Goal: Transaction & Acquisition: Book appointment/travel/reservation

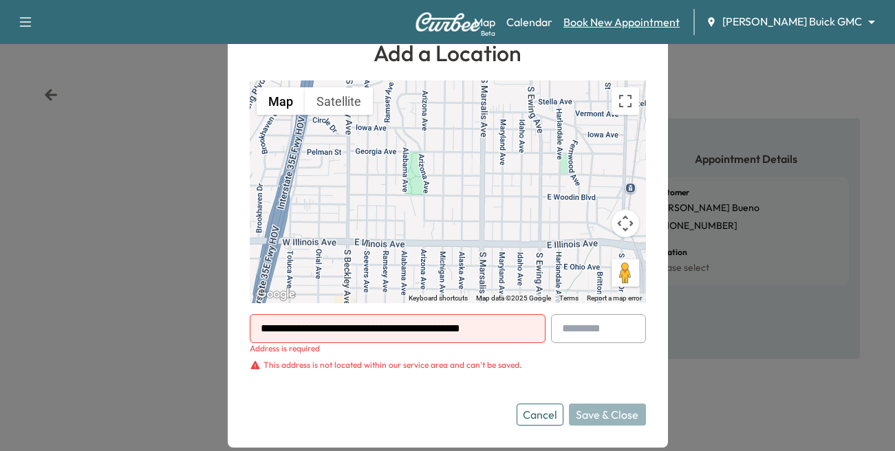
click at [669, 20] on link "Book New Appointment" at bounding box center [621, 22] width 116 height 17
click at [828, 18] on body "**********" at bounding box center [447, 225] width 895 height 451
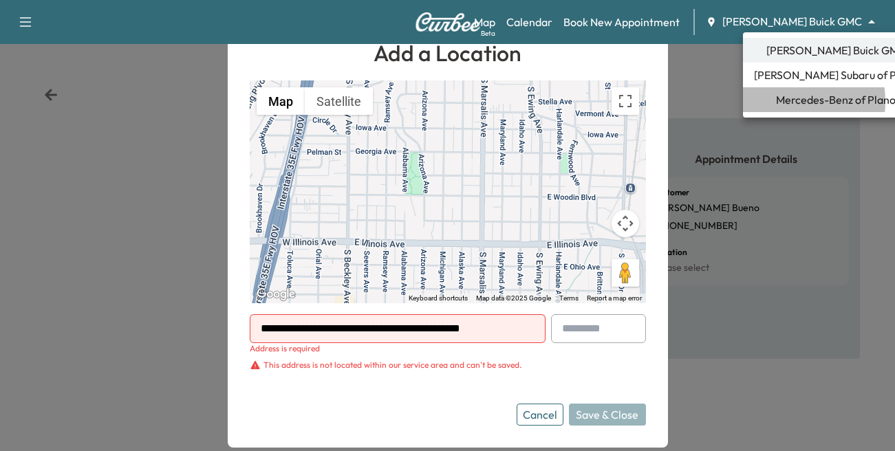
click at [776, 102] on span "Mercedes-Benz of Plano" at bounding box center [836, 99] width 120 height 17
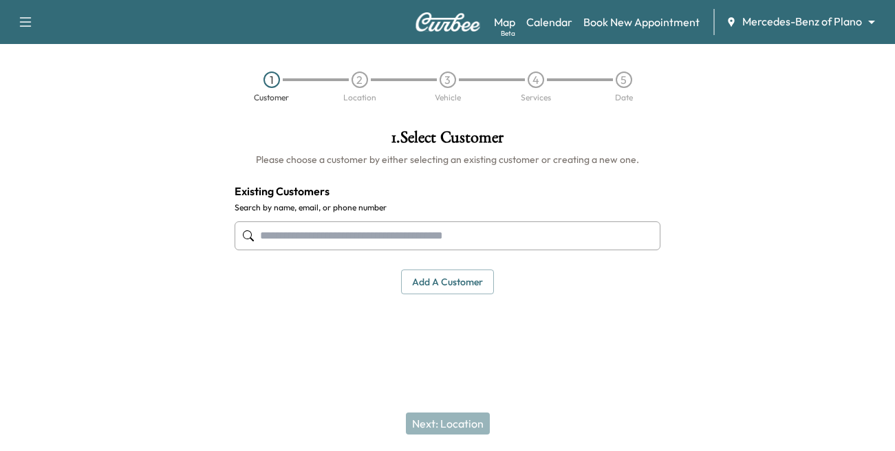
click at [329, 237] on input "text" at bounding box center [448, 236] width 426 height 29
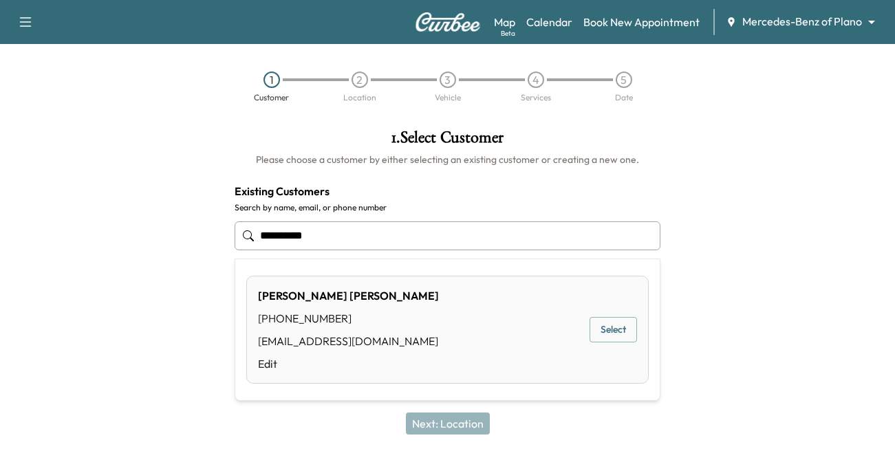
click at [615, 329] on button "Select" at bounding box center [613, 329] width 47 height 25
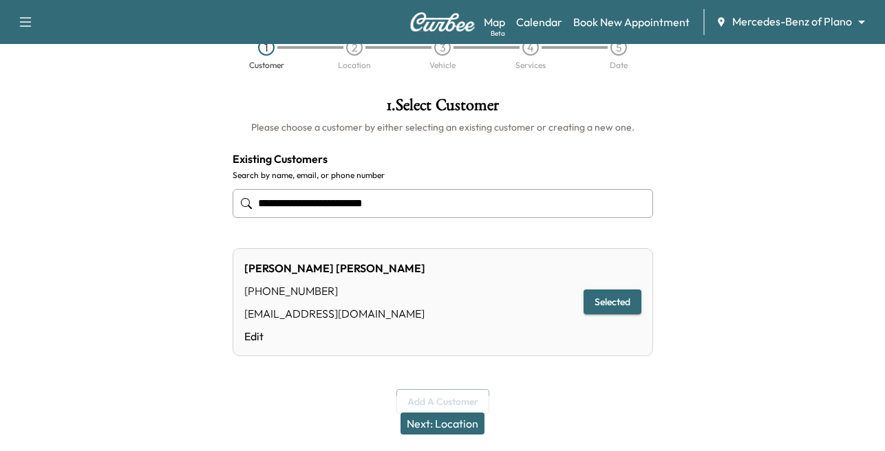
scroll to position [50, 0]
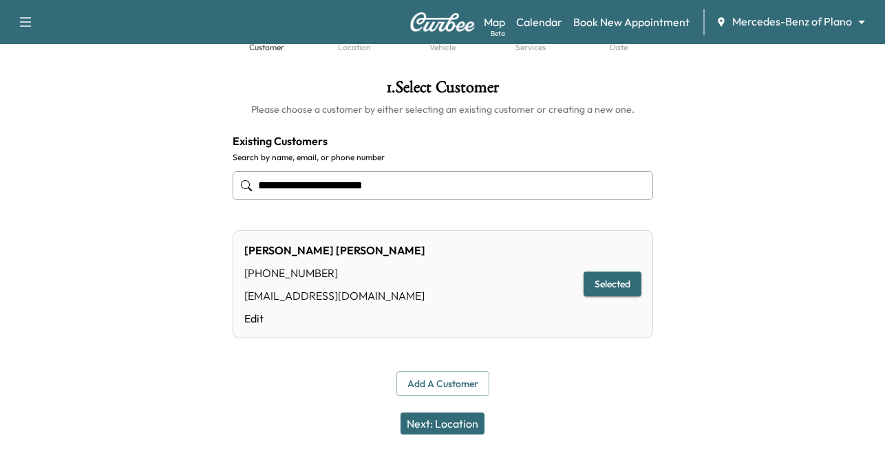
type input "**********"
click at [434, 418] on button "Next: Location" at bounding box center [442, 424] width 84 height 22
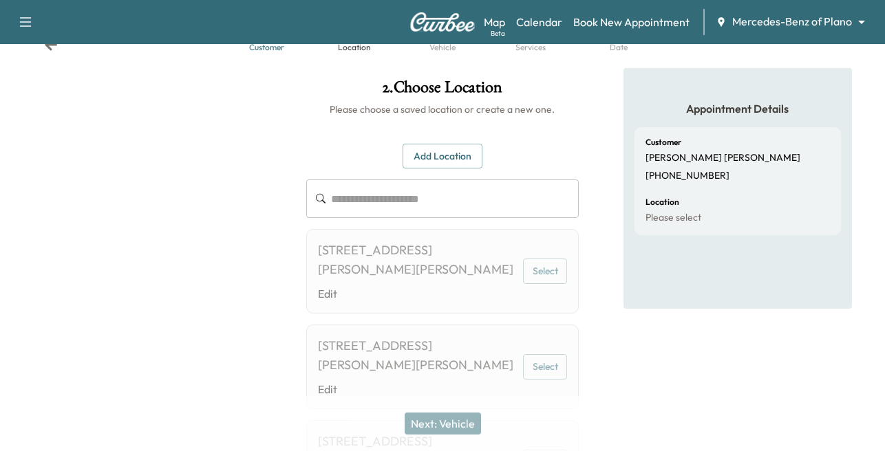
click at [406, 259] on div "[STREET_ADDRESS][PERSON_NAME][PERSON_NAME]" at bounding box center [417, 260] width 199 height 39
click at [550, 268] on button "Select" at bounding box center [545, 271] width 44 height 25
click at [539, 276] on button "Select" at bounding box center [545, 271] width 44 height 25
click at [344, 200] on input "text" at bounding box center [455, 199] width 248 height 39
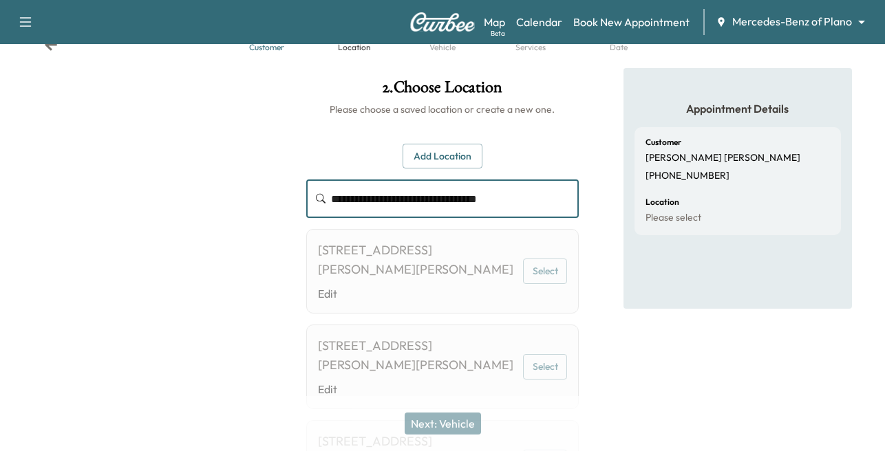
type input "**********"
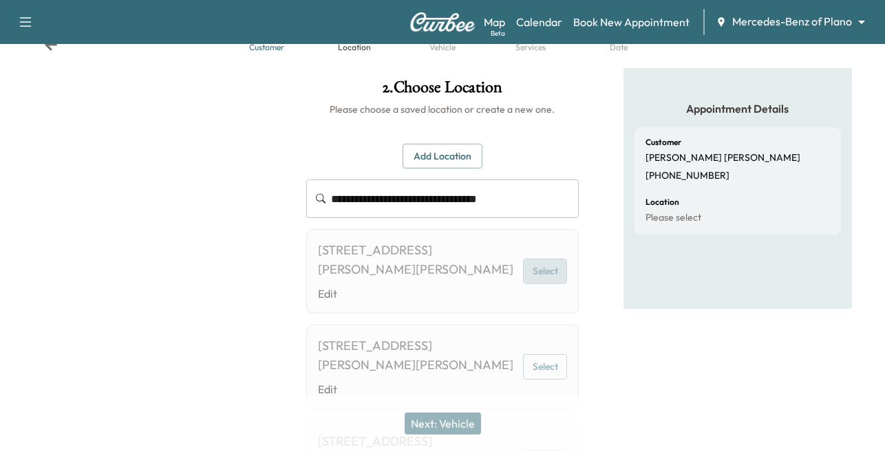
click at [541, 268] on button "Select" at bounding box center [545, 271] width 44 height 25
click at [440, 427] on div "Next: Vehicle" at bounding box center [442, 423] width 885 height 55
drag, startPoint x: 442, startPoint y: 156, endPoint x: 444, endPoint y: 164, distance: 8.5
click at [440, 156] on button "Add Location" at bounding box center [442, 156] width 80 height 25
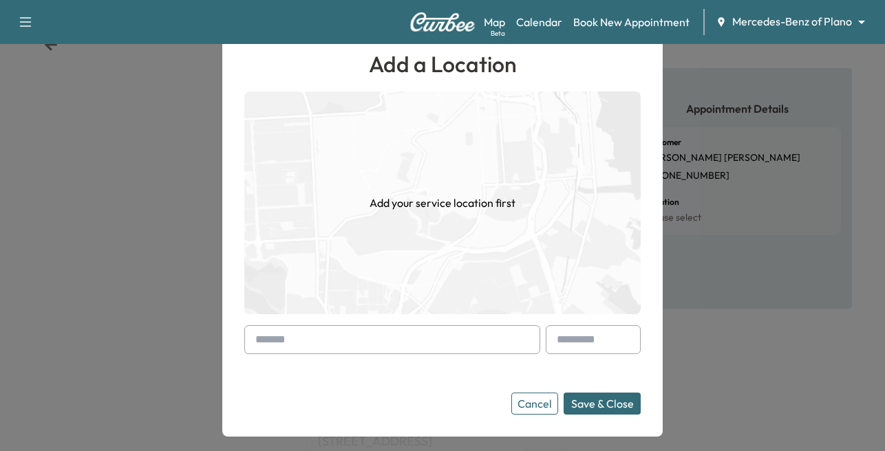
click at [308, 334] on input "text" at bounding box center [392, 339] width 296 height 29
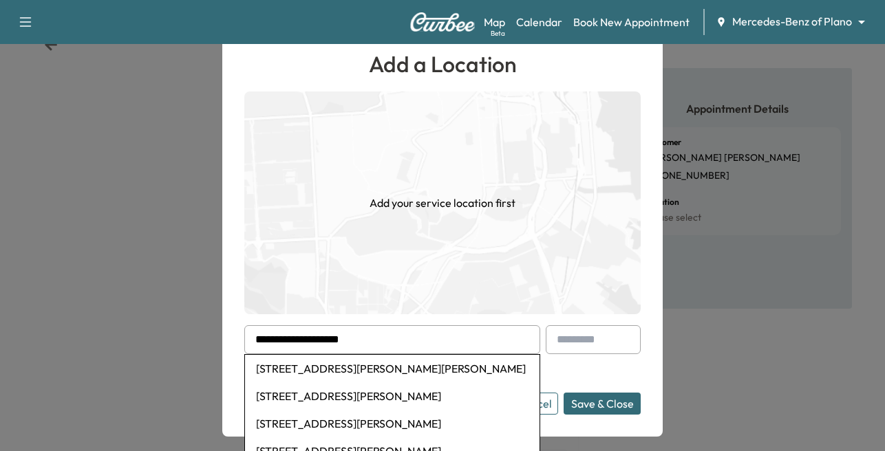
drag, startPoint x: 374, startPoint y: 370, endPoint x: 387, endPoint y: 371, distance: 13.8
click at [374, 369] on li "[STREET_ADDRESS][PERSON_NAME][PERSON_NAME]" at bounding box center [392, 369] width 294 height 28
type input "**********"
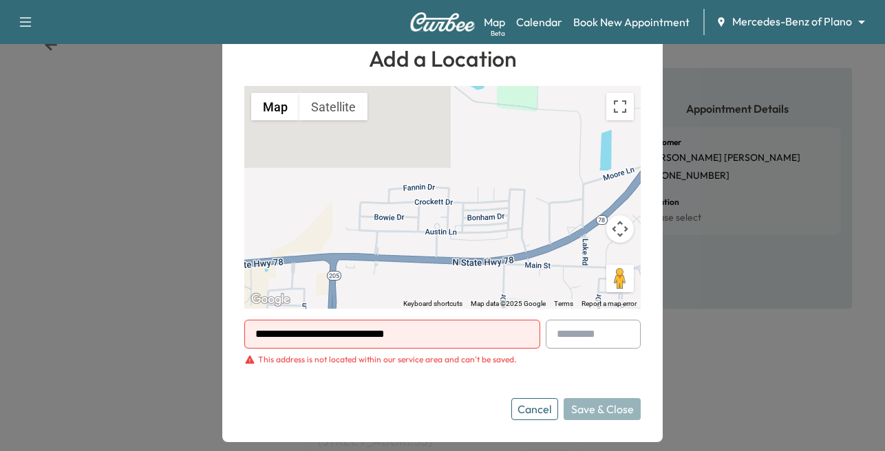
click at [466, 327] on input "**********" at bounding box center [392, 334] width 296 height 29
click at [550, 411] on button "Cancel" at bounding box center [534, 409] width 47 height 22
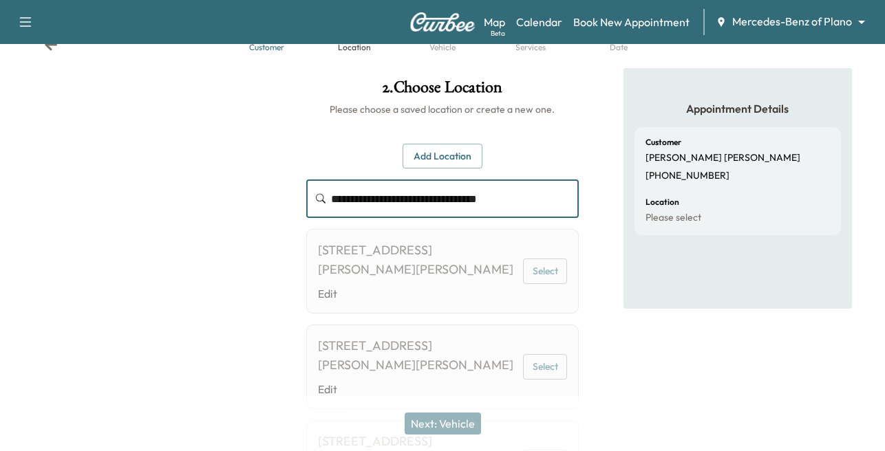
drag, startPoint x: 511, startPoint y: 197, endPoint x: -53, endPoint y: 246, distance: 566.2
click at [0, 246] on html "**********" at bounding box center [442, 175] width 885 height 451
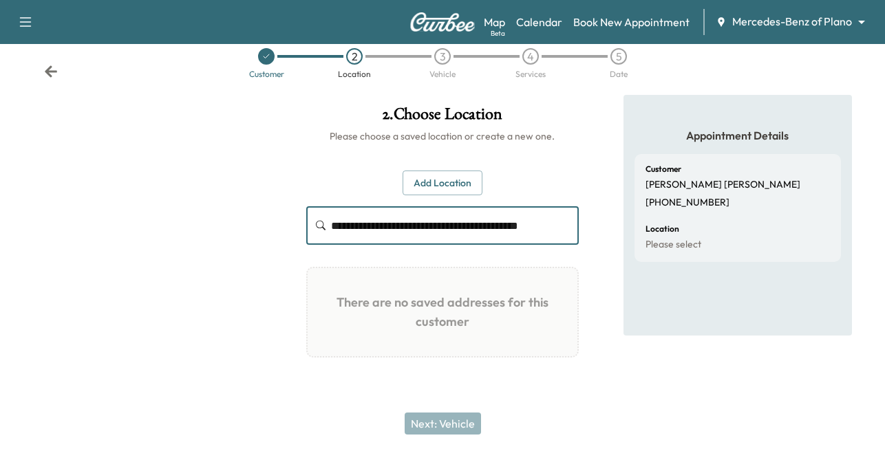
scroll to position [0, 0]
drag, startPoint x: 575, startPoint y: 223, endPoint x: 258, endPoint y: 240, distance: 317.6
click at [258, 240] on div "**********" at bounding box center [442, 251] width 885 height 312
type input "**********"
click at [448, 181] on button "Add Location" at bounding box center [442, 183] width 80 height 25
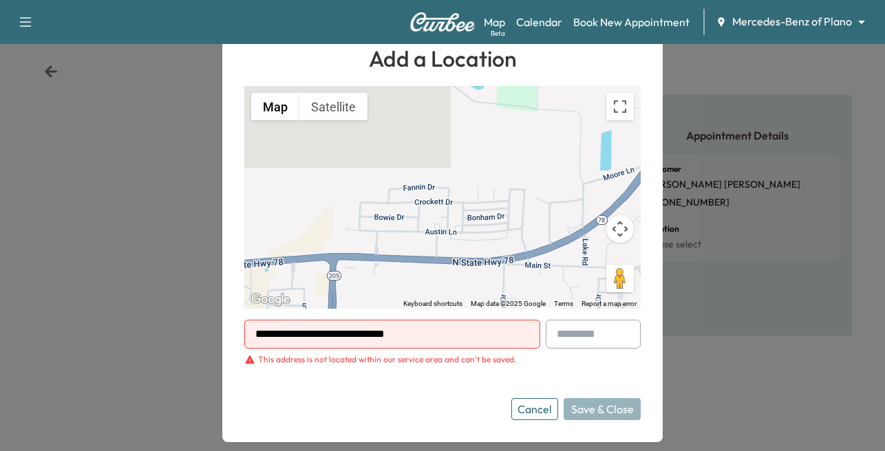
drag, startPoint x: 444, startPoint y: 333, endPoint x: 6, endPoint y: 351, distance: 438.6
click at [19, 351] on div "**********" at bounding box center [442, 225] width 885 height 451
paste input "**********"
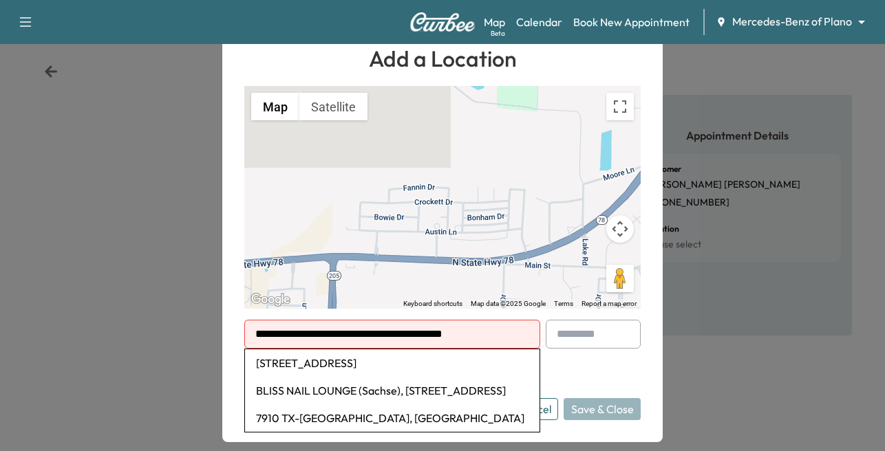
click at [325, 363] on li "[STREET_ADDRESS]" at bounding box center [392, 363] width 294 height 28
type input "**********"
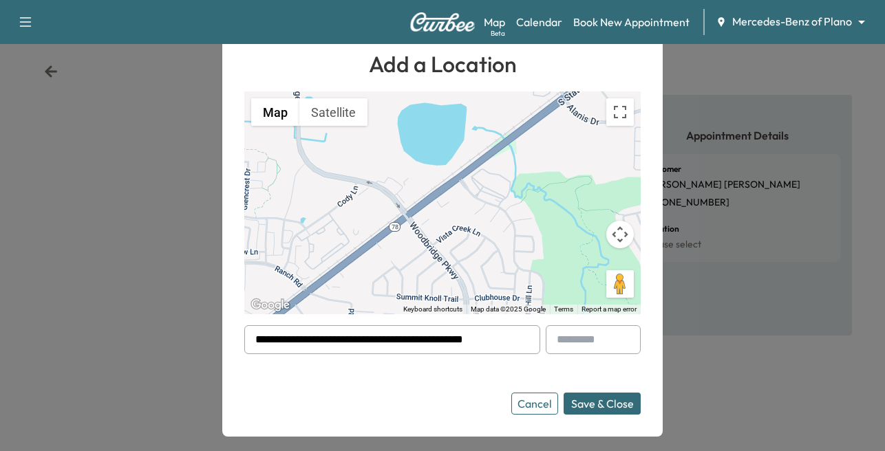
click at [601, 398] on button "Save & Close" at bounding box center [601, 404] width 77 height 22
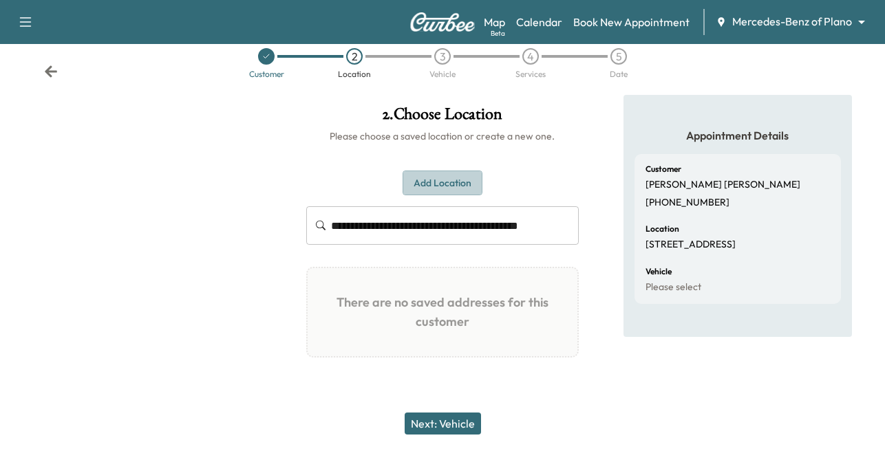
click at [424, 185] on button "Add Location" at bounding box center [442, 183] width 80 height 25
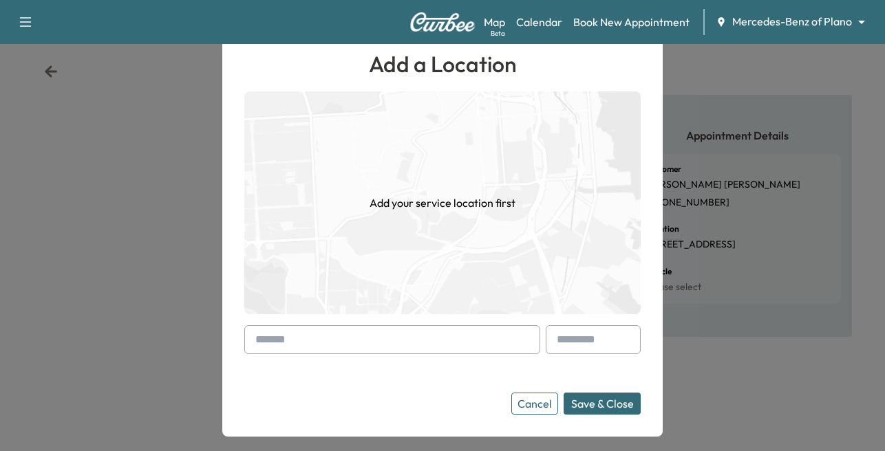
click at [327, 354] on form "Cancel Save & Close" at bounding box center [442, 369] width 396 height 89
click at [310, 340] on input "text" at bounding box center [392, 339] width 296 height 29
click at [543, 400] on button "Cancel" at bounding box center [534, 404] width 47 height 22
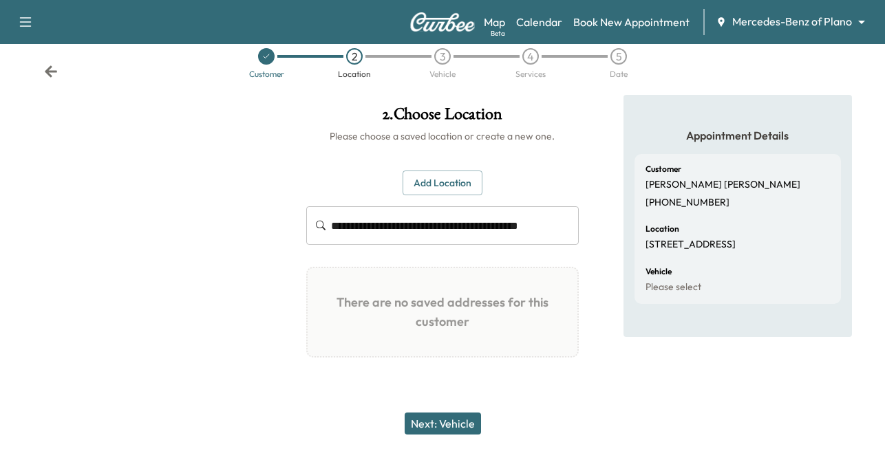
click at [241, 58] on div at bounding box center [266, 56] width 88 height 17
click at [255, 70] on div "Customer" at bounding box center [266, 74] width 35 height 8
click at [435, 420] on button "Next: Vehicle" at bounding box center [442, 424] width 76 height 22
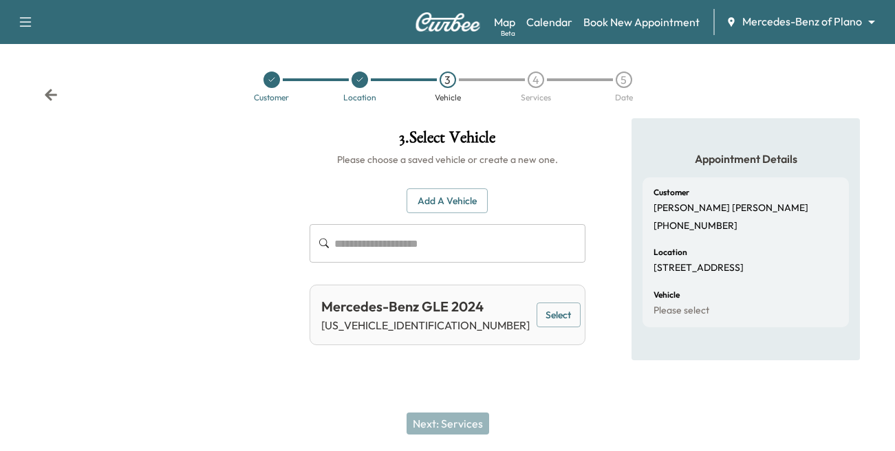
drag, startPoint x: 546, startPoint y: 318, endPoint x: 543, endPoint y: 327, distance: 10.0
click at [545, 315] on button "Select" at bounding box center [559, 315] width 44 height 25
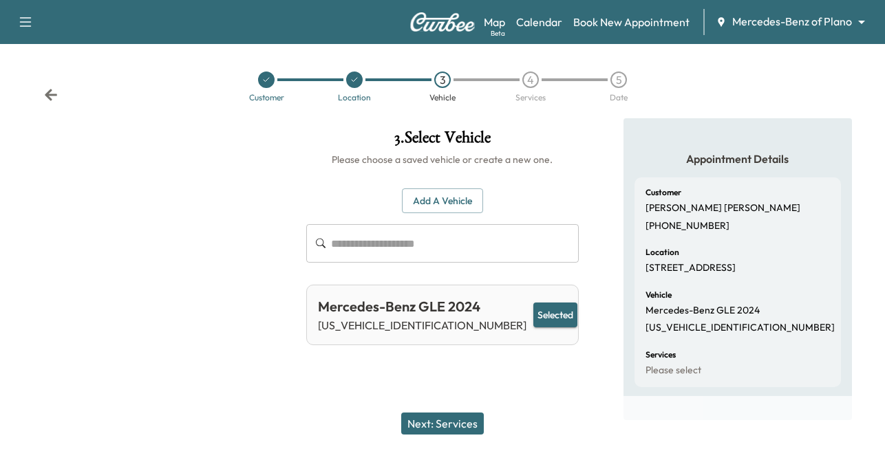
drag, startPoint x: 454, startPoint y: 427, endPoint x: 438, endPoint y: 426, distance: 16.5
click at [453, 424] on button "Next: Services" at bounding box center [442, 424] width 83 height 22
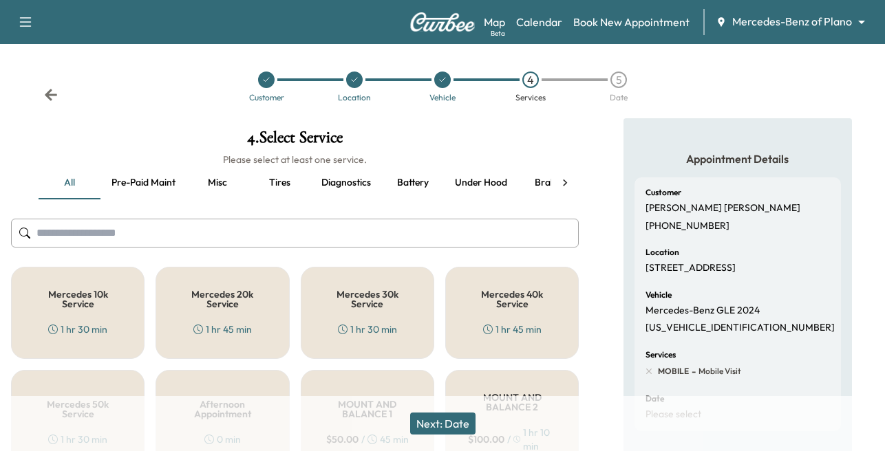
click at [366, 311] on div "Mercedes 30k Service 1 hr 30 min" at bounding box center [367, 313] width 133 height 92
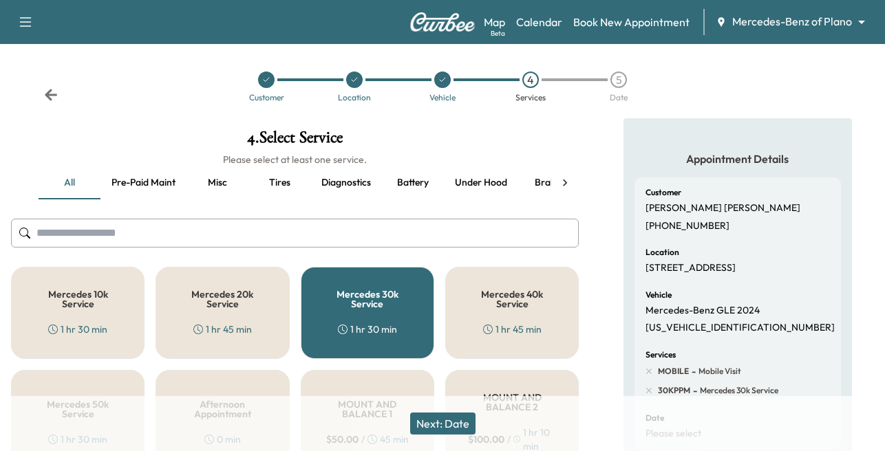
click at [153, 183] on button "Pre-paid maint" at bounding box center [143, 182] width 86 height 33
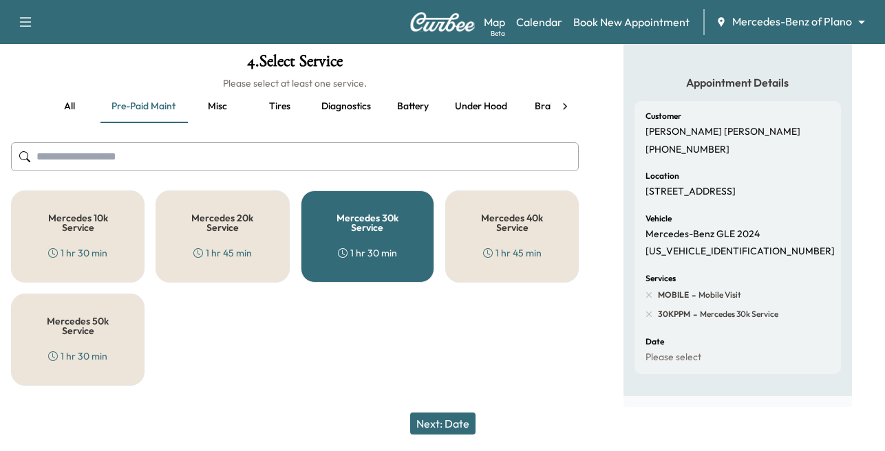
scroll to position [89, 0]
click at [444, 417] on button "Next: Date" at bounding box center [442, 424] width 65 height 22
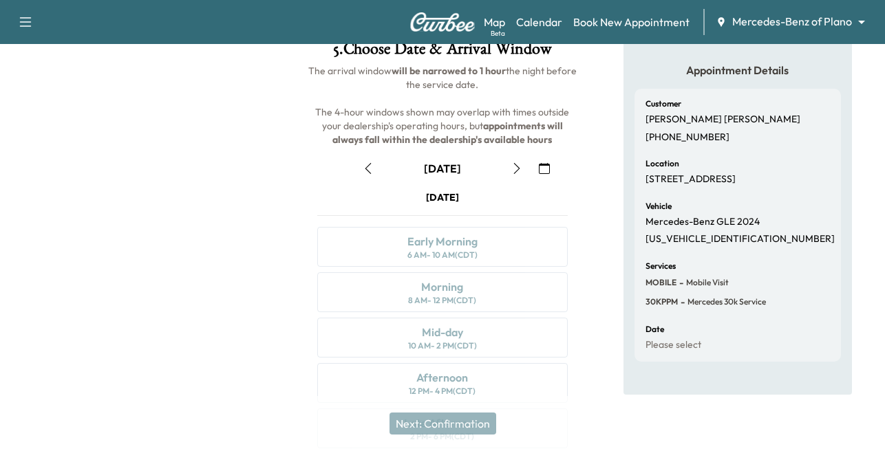
click at [513, 170] on icon "button" at bounding box center [516, 168] width 11 height 11
click at [517, 166] on icon "button" at bounding box center [517, 168] width 6 height 11
click at [513, 169] on icon "button" at bounding box center [516, 168] width 11 height 11
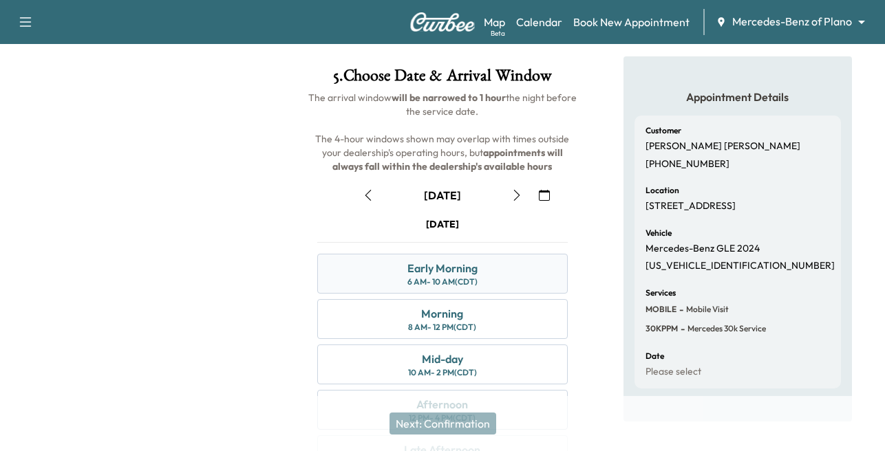
scroll to position [31, 0]
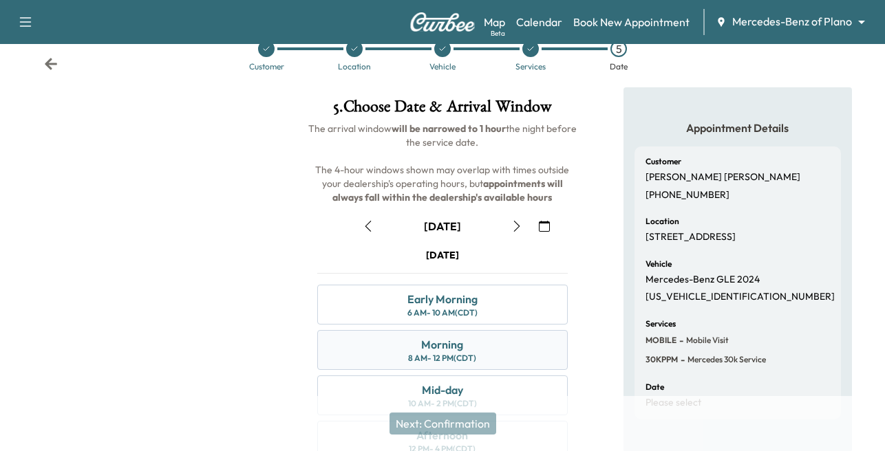
click at [436, 350] on div "Morning" at bounding box center [442, 344] width 42 height 17
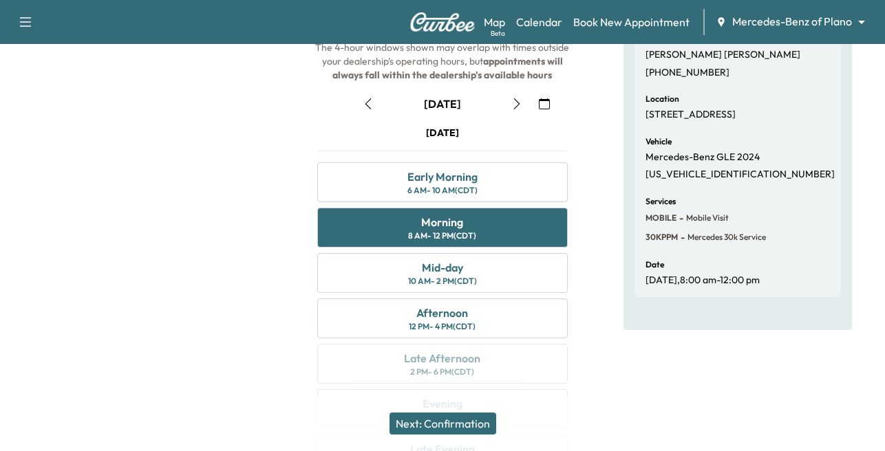
scroll to position [169, 0]
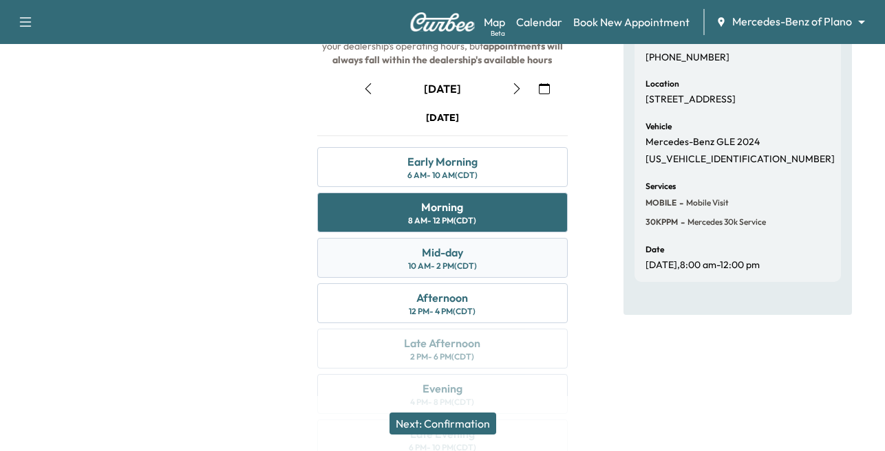
click at [427, 255] on div "Mid-day" at bounding box center [442, 252] width 41 height 17
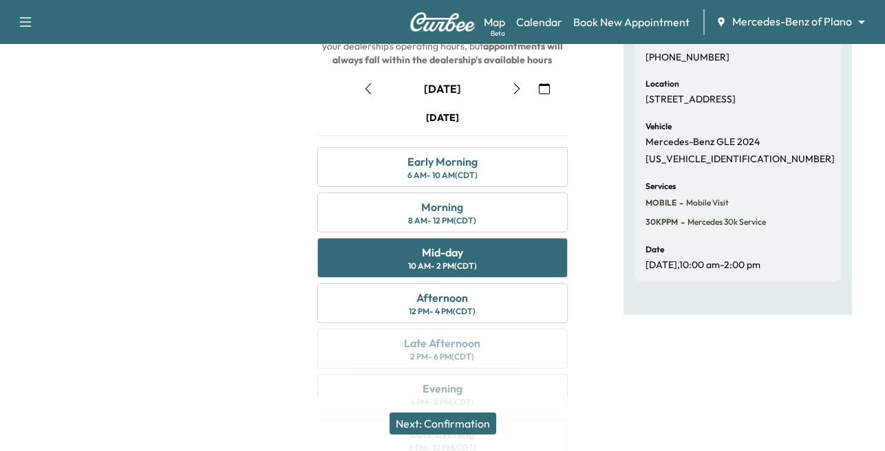
click at [442, 420] on button "Next: Confirmation" at bounding box center [442, 424] width 107 height 22
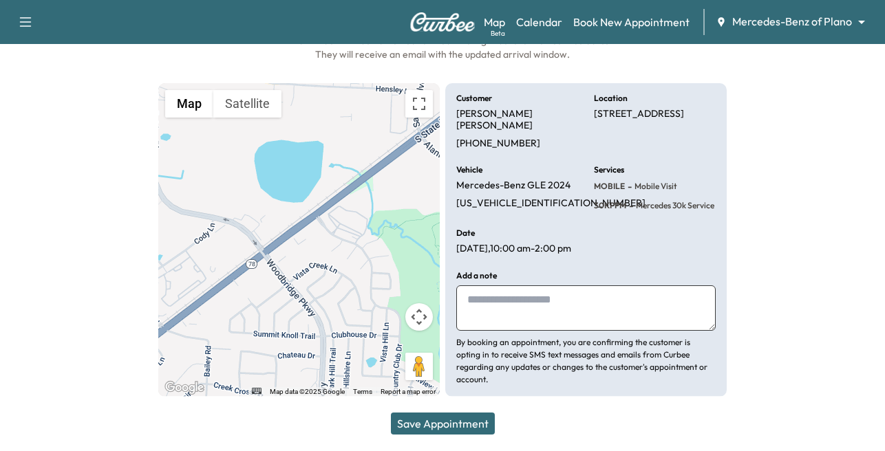
click at [437, 418] on button "Save Appointment" at bounding box center [443, 424] width 104 height 22
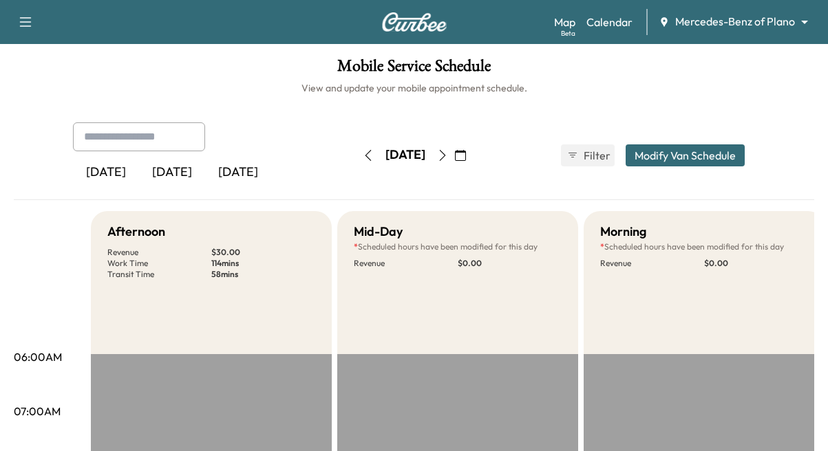
click at [448, 155] on icon "button" at bounding box center [442, 155] width 11 height 11
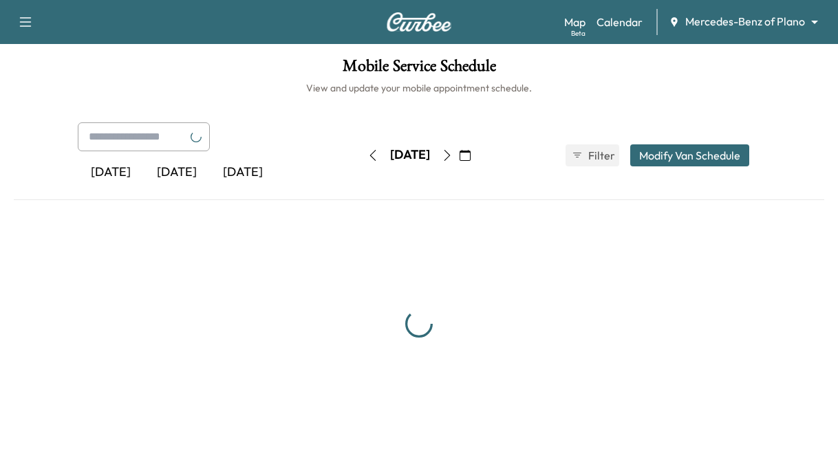
click at [459, 155] on button "button" at bounding box center [446, 155] width 23 height 22
click at [430, 155] on div "[DATE]" at bounding box center [410, 155] width 40 height 17
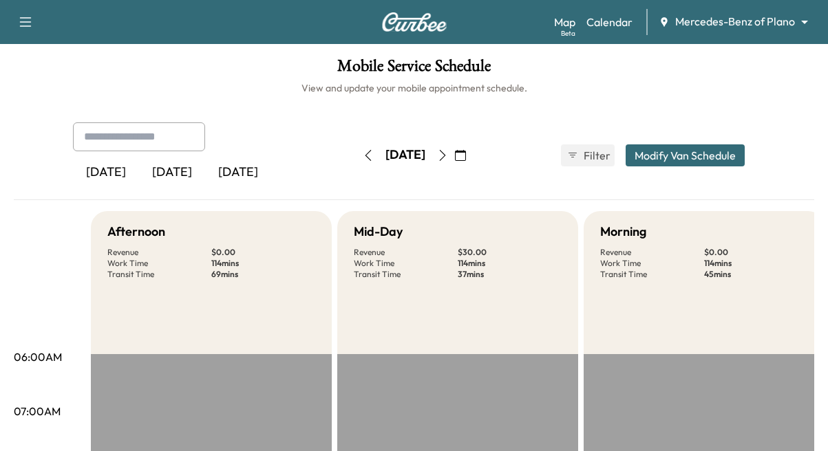
click at [448, 153] on icon "button" at bounding box center [442, 155] width 11 height 11
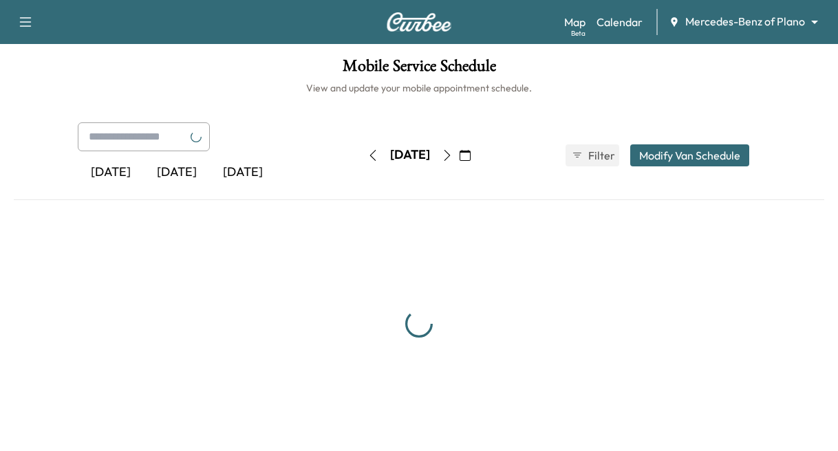
click at [453, 153] on icon "button" at bounding box center [447, 155] width 11 height 11
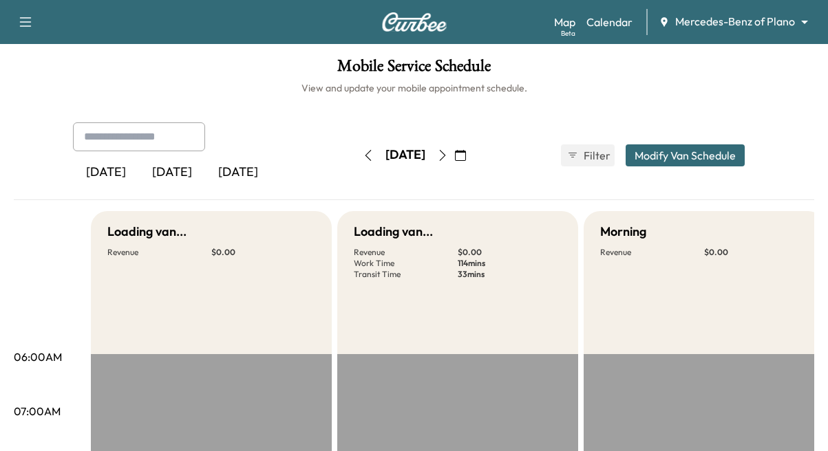
click at [472, 150] on button "button" at bounding box center [460, 155] width 23 height 22
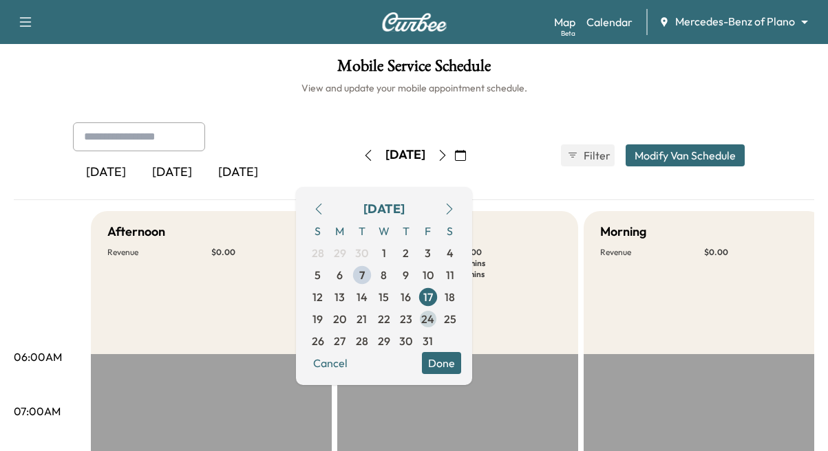
click at [434, 318] on span "24" at bounding box center [427, 319] width 13 height 17
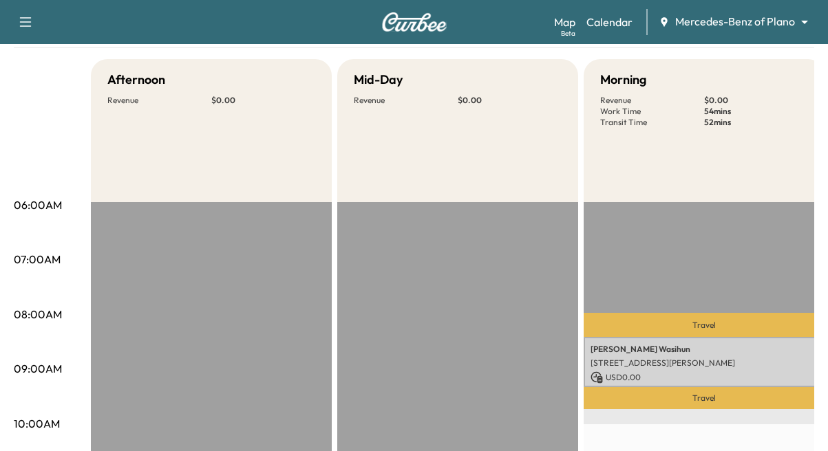
scroll to position [206, 0]
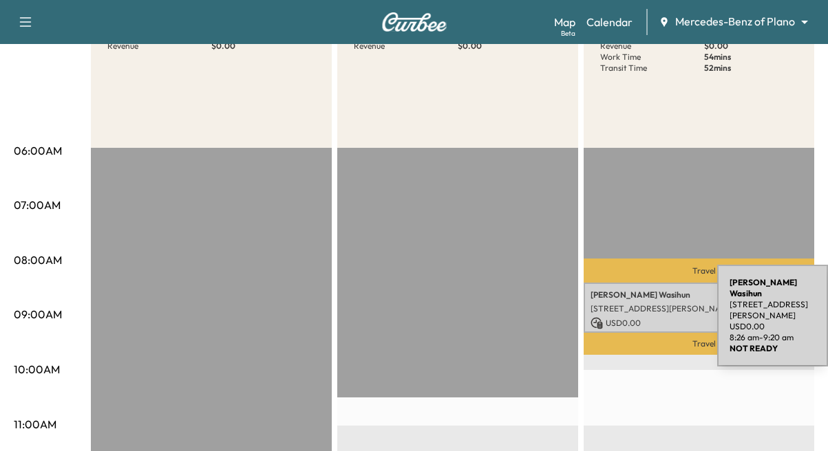
click at [614, 313] on div "[PERSON_NAME] [STREET_ADDRESS][PERSON_NAME] USD 0.00 8:26 am - 9:20 am" at bounding box center [703, 308] width 241 height 50
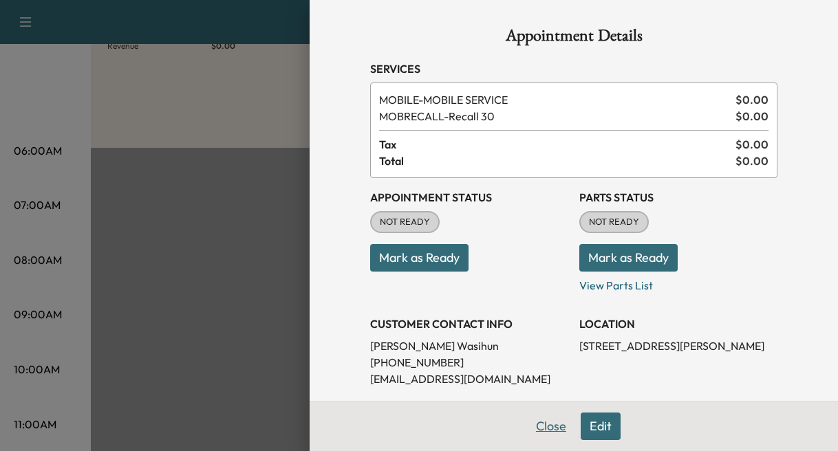
click at [530, 418] on button "Close" at bounding box center [551, 427] width 48 height 28
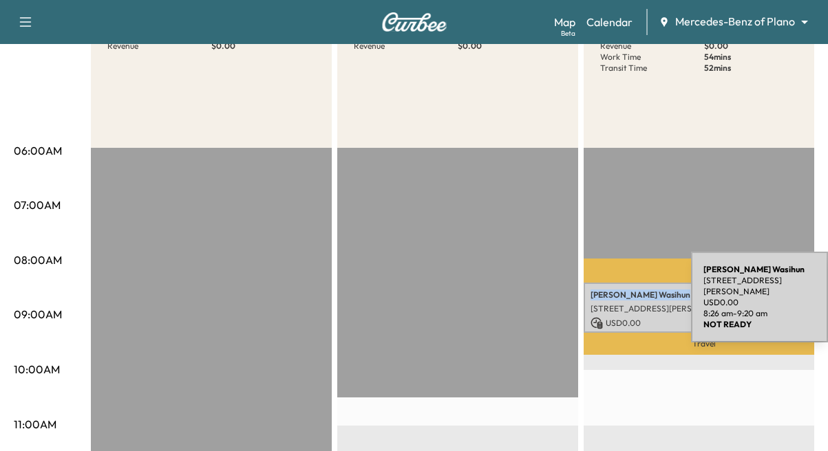
drag, startPoint x: 653, startPoint y: 292, endPoint x: 587, endPoint y: 300, distance: 65.9
click at [587, 300] on div "[PERSON_NAME] [STREET_ADDRESS][PERSON_NAME] USD 0.00 8:26 am - 9:20 am" at bounding box center [703, 308] width 241 height 50
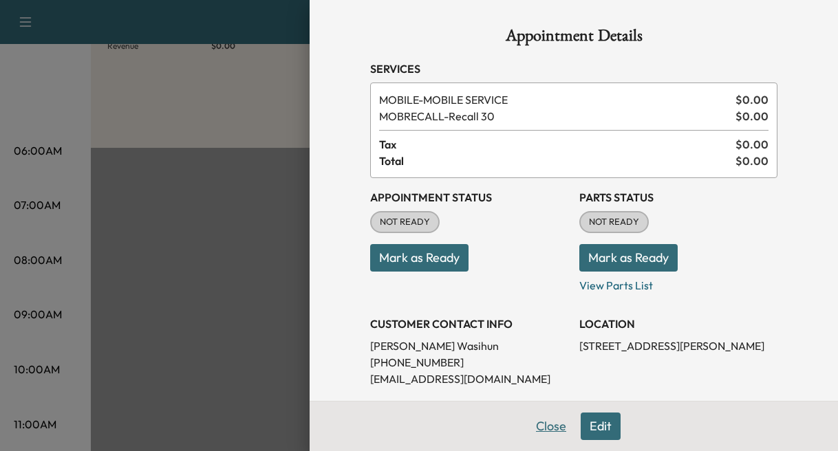
click at [537, 432] on button "Close" at bounding box center [551, 427] width 48 height 28
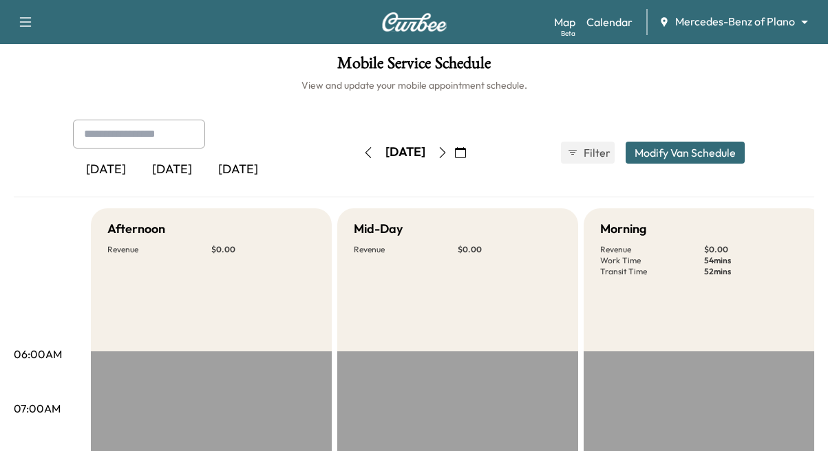
scroll to position [0, 0]
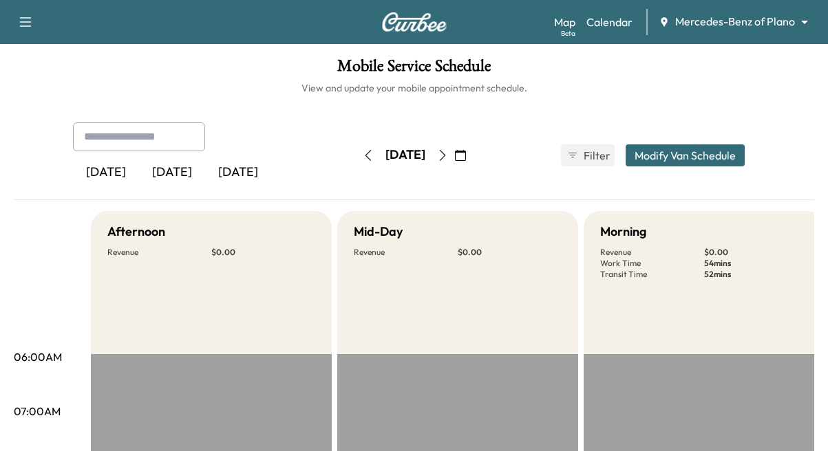
click at [363, 155] on icon "button" at bounding box center [368, 155] width 11 height 11
click at [356, 149] on button "button" at bounding box center [367, 155] width 23 height 22
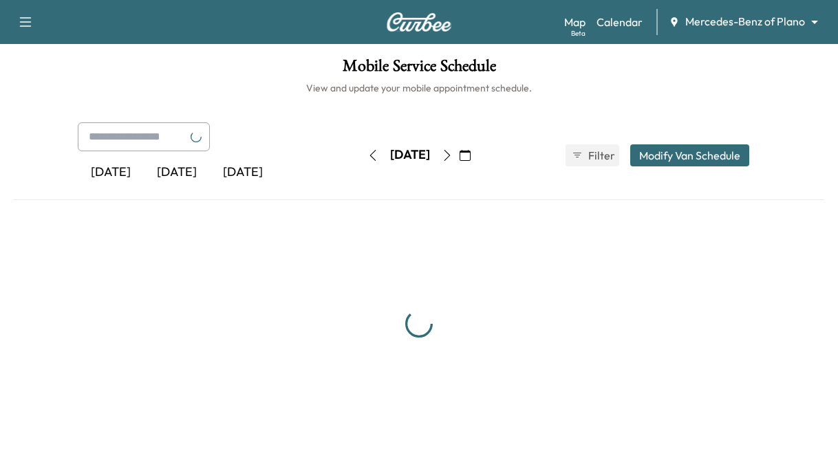
click at [361, 149] on button "button" at bounding box center [372, 155] width 23 height 22
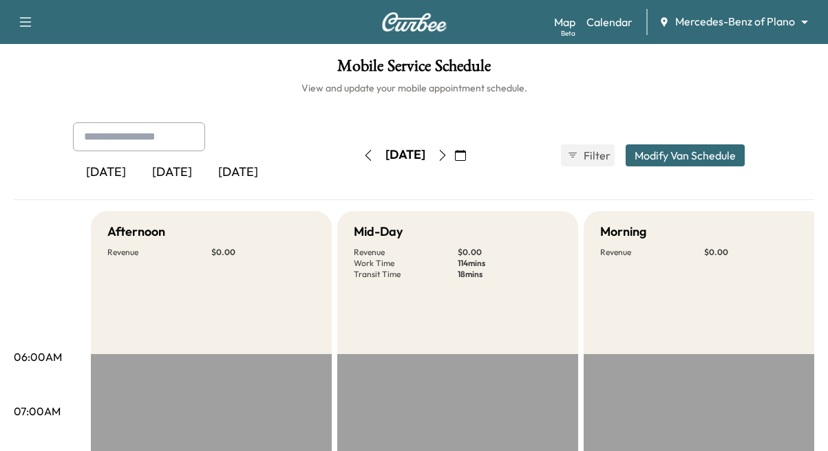
click at [448, 153] on icon "button" at bounding box center [442, 155] width 11 height 11
click at [448, 157] on icon "button" at bounding box center [442, 155] width 11 height 11
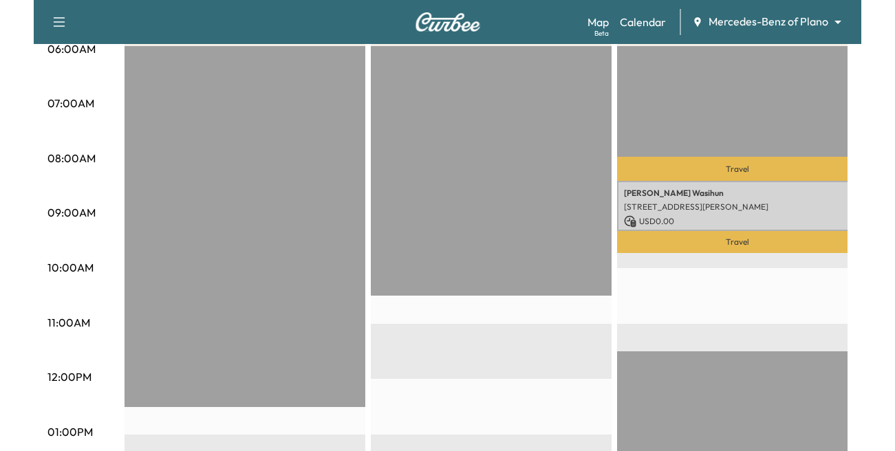
scroll to position [344, 0]
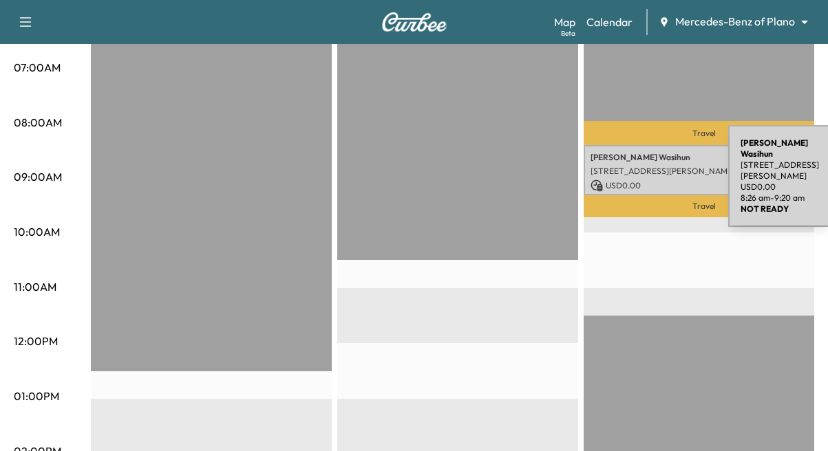
click at [625, 173] on p "[STREET_ADDRESS][PERSON_NAME]" at bounding box center [703, 171] width 227 height 11
